Goal: Transaction & Acquisition: Purchase product/service

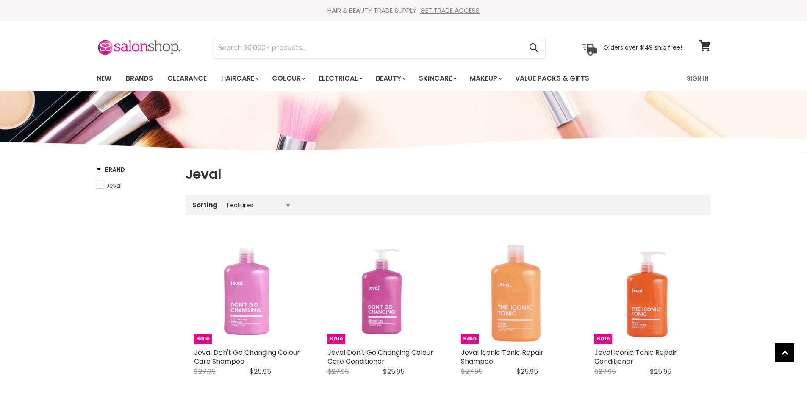
select select "manual"
click at [294, 47] on input "Search" at bounding box center [368, 47] width 309 height 19
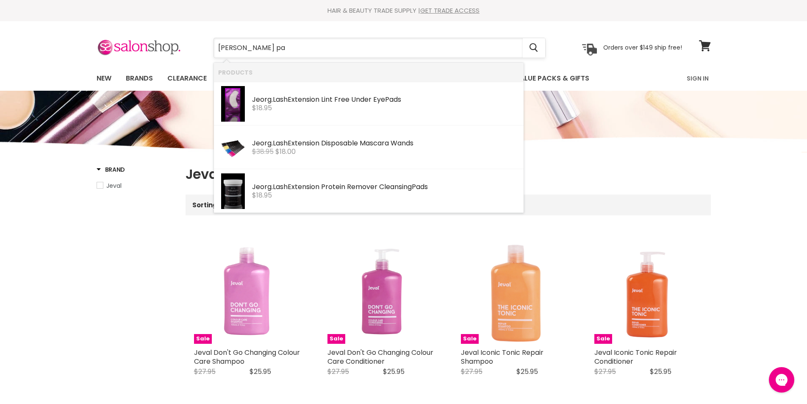
type input "jeorg lash pad"
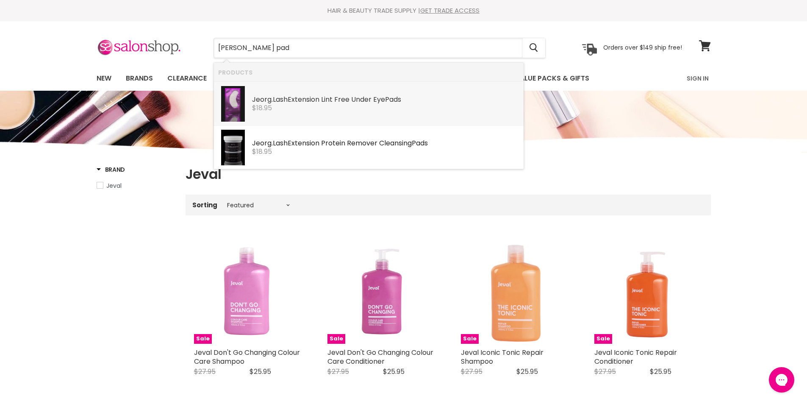
click at [290, 103] on div "Jeorg . Lash Extension Lint Free Under Eye Pad s" at bounding box center [385, 100] width 267 height 9
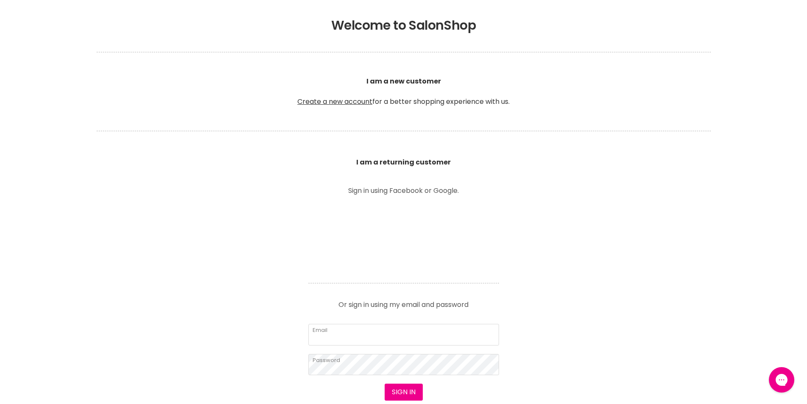
scroll to position [254, 0]
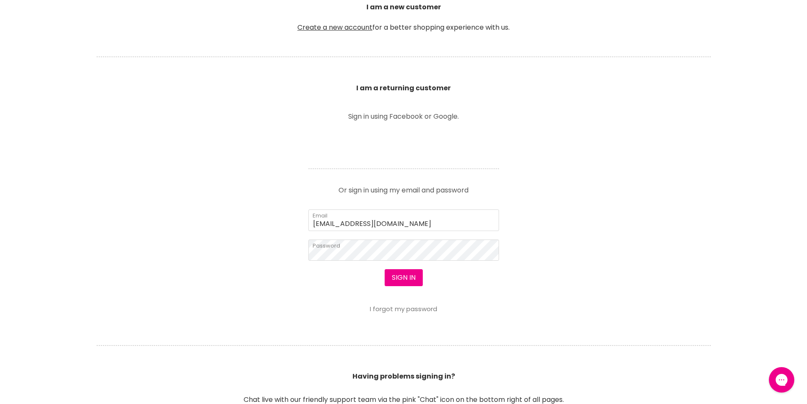
click at [406, 313] on link "I forgot my password" at bounding box center [403, 308] width 67 height 9
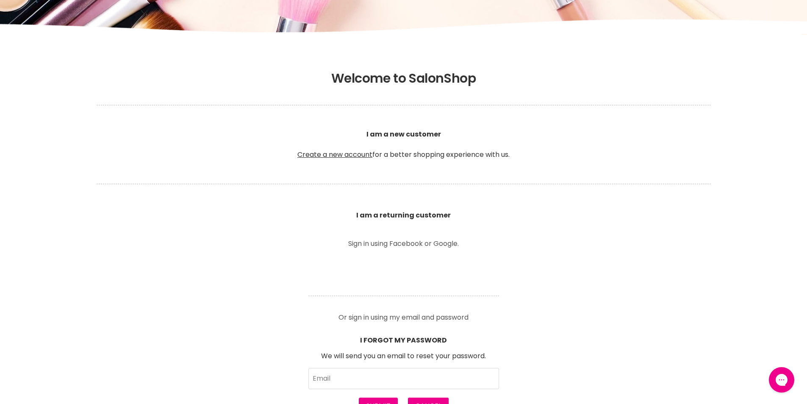
scroll to position [0, 0]
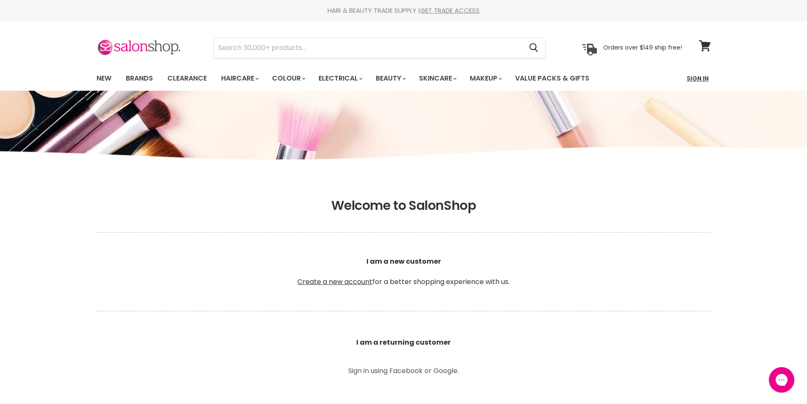
click at [697, 80] on link "Sign In" at bounding box center [698, 78] width 32 height 18
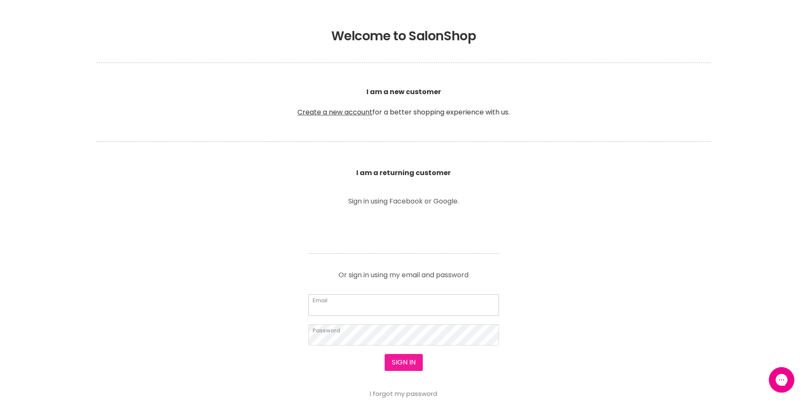
type input "leroyspunk1@hotmail.com"
click at [400, 363] on button "Sign in" at bounding box center [404, 362] width 38 height 17
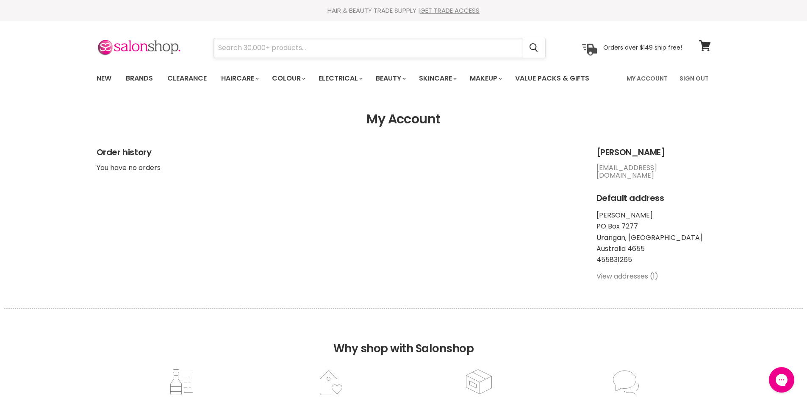
click at [246, 52] on input "Search" at bounding box center [368, 47] width 309 height 19
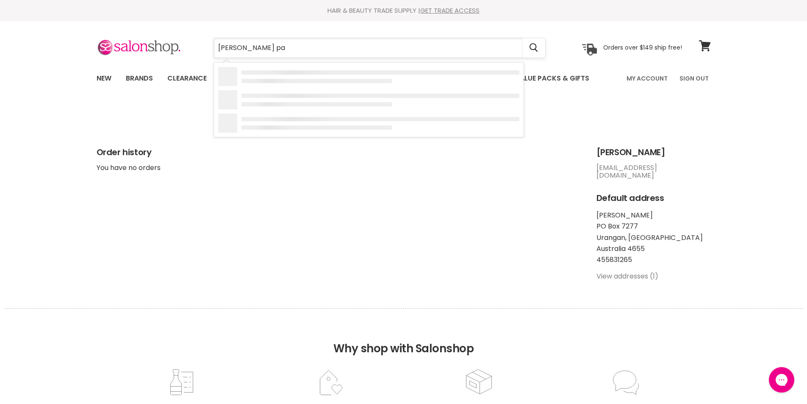
type input "jeorg lash pad"
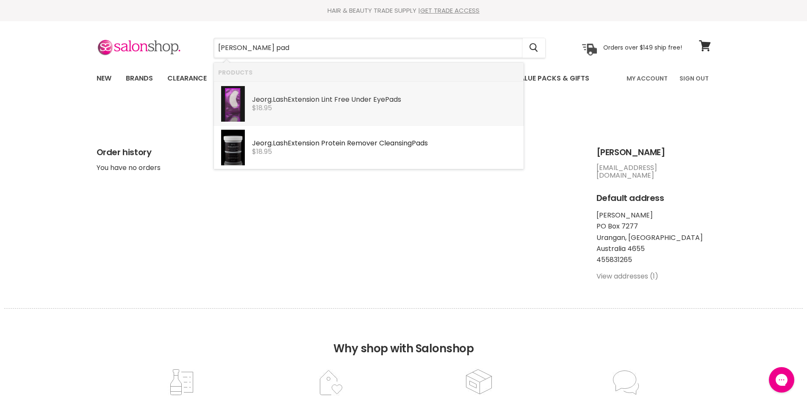
click at [270, 102] on b "Jeorg" at bounding box center [261, 100] width 19 height 10
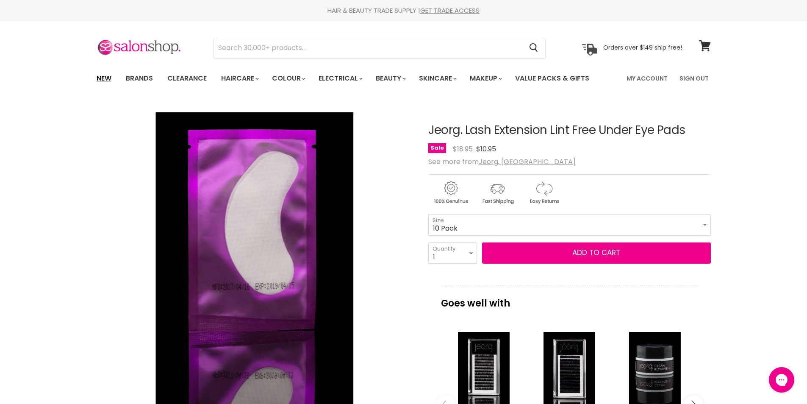
click at [102, 75] on link "New" at bounding box center [104, 78] width 28 height 18
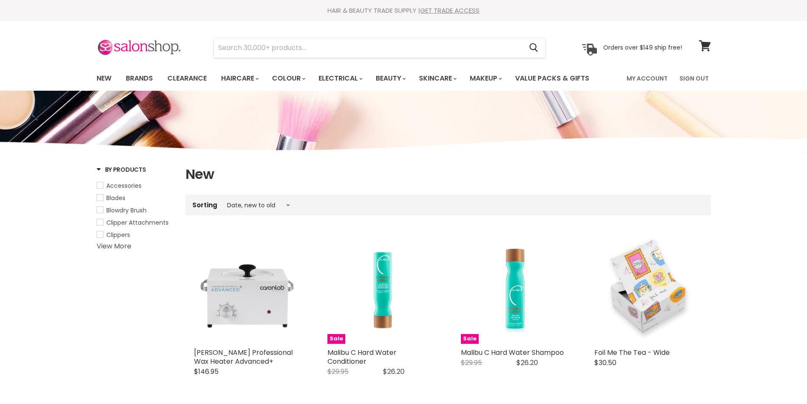
select select "created-descending"
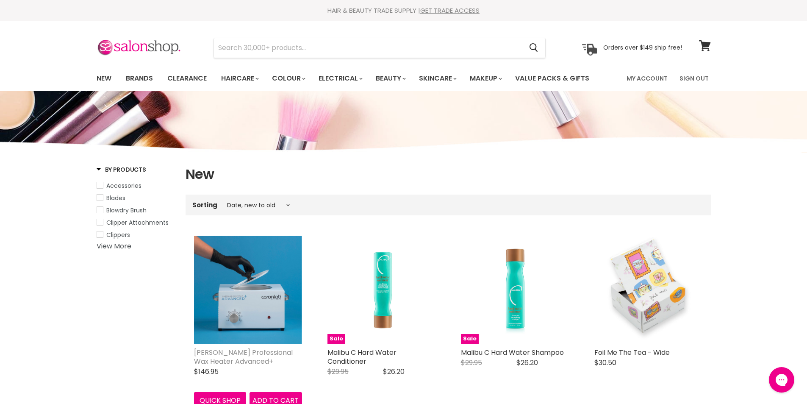
click at [270, 353] on link "[PERSON_NAME] Professional Wax Heater Advanced+" at bounding box center [243, 356] width 99 height 19
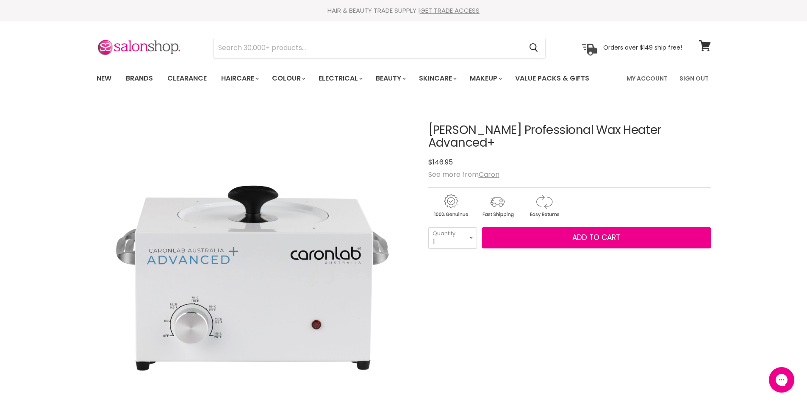
click at [208, 301] on img "Caron Professional Wax Heater Advanced+ image. Click or Scroll to Zoom." at bounding box center [254, 260] width 317 height 317
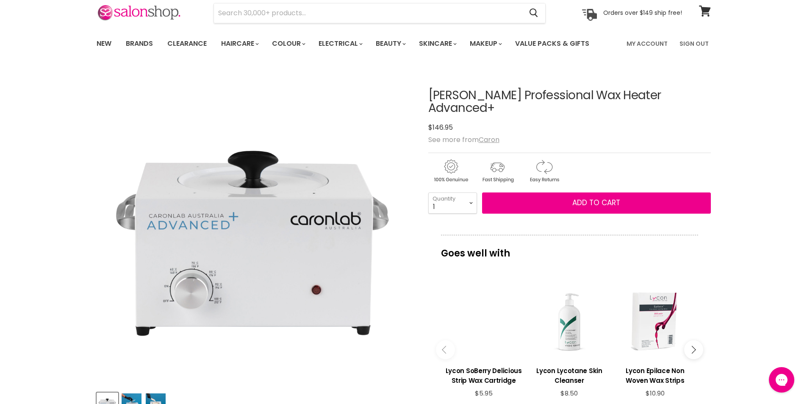
scroll to position [85, 0]
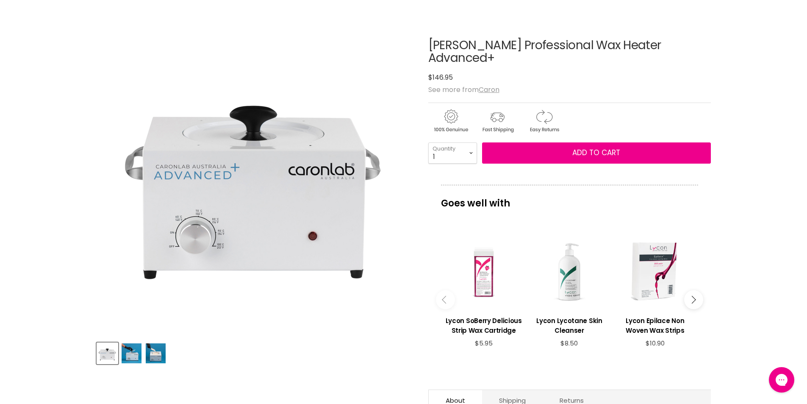
click at [148, 348] on img "Product thumbnails" at bounding box center [156, 353] width 20 height 20
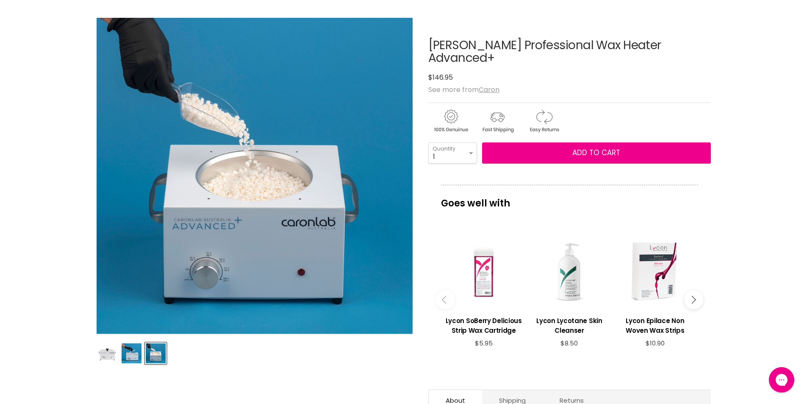
drag, startPoint x: 214, startPoint y: 256, endPoint x: 204, endPoint y: 256, distance: 9.7
click at [204, 256] on img "Caron Professional Wax Heater Advanced+ image. Click or Scroll to Zoom." at bounding box center [254, 175] width 317 height 317
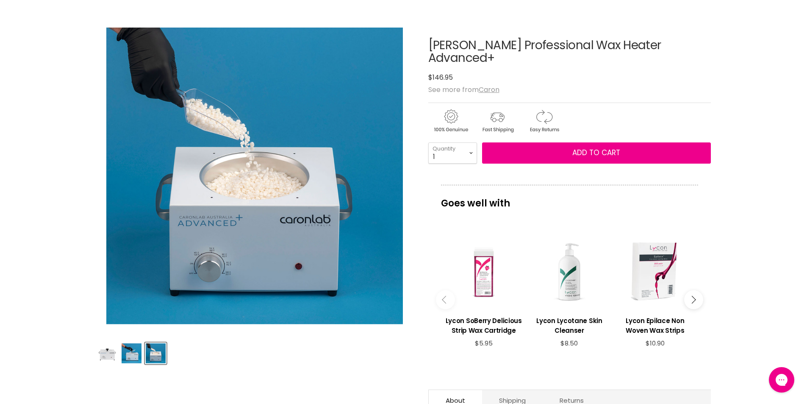
click at [125, 354] on img "Product thumbnails" at bounding box center [132, 353] width 20 height 20
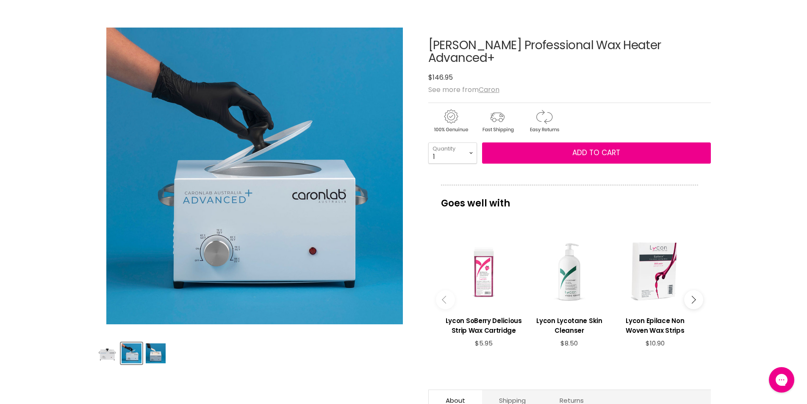
scroll to position [297, 0]
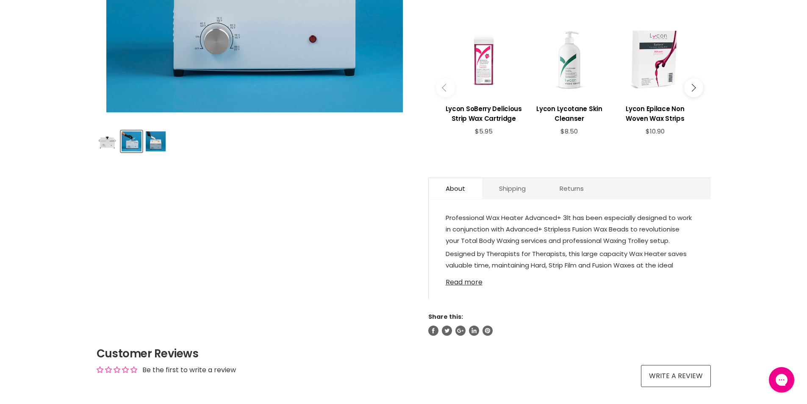
click at [464, 273] on link "Read more" at bounding box center [570, 279] width 248 height 13
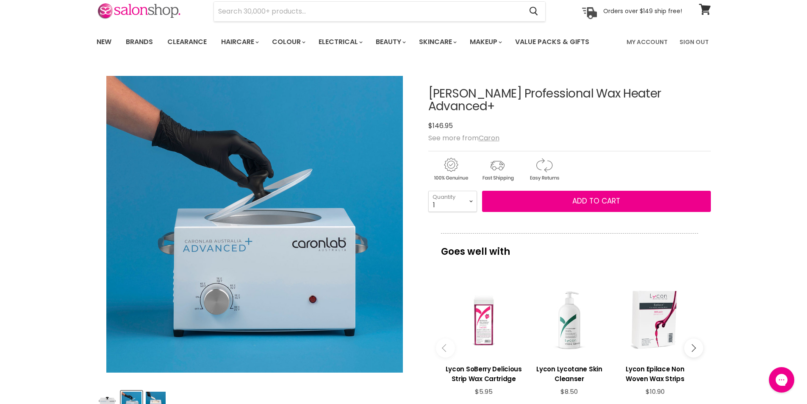
scroll to position [0, 0]
